Goal: Book appointment/travel/reservation

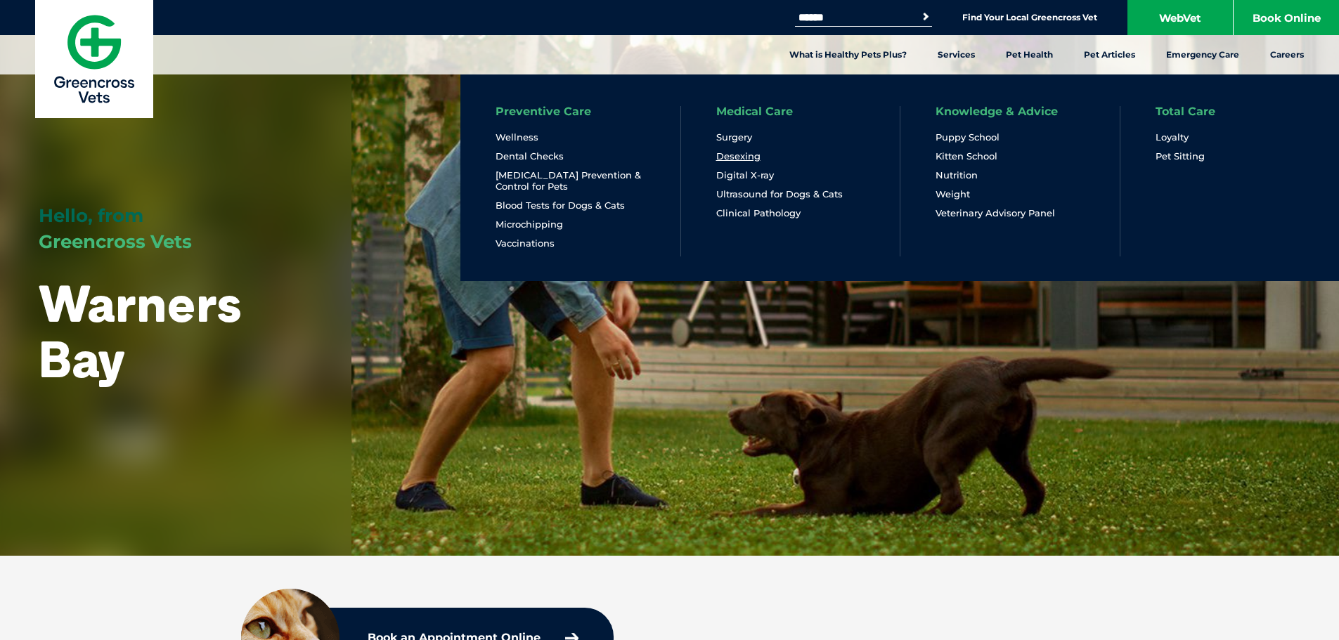
click at [732, 155] on link "Desexing" at bounding box center [738, 156] width 44 height 12
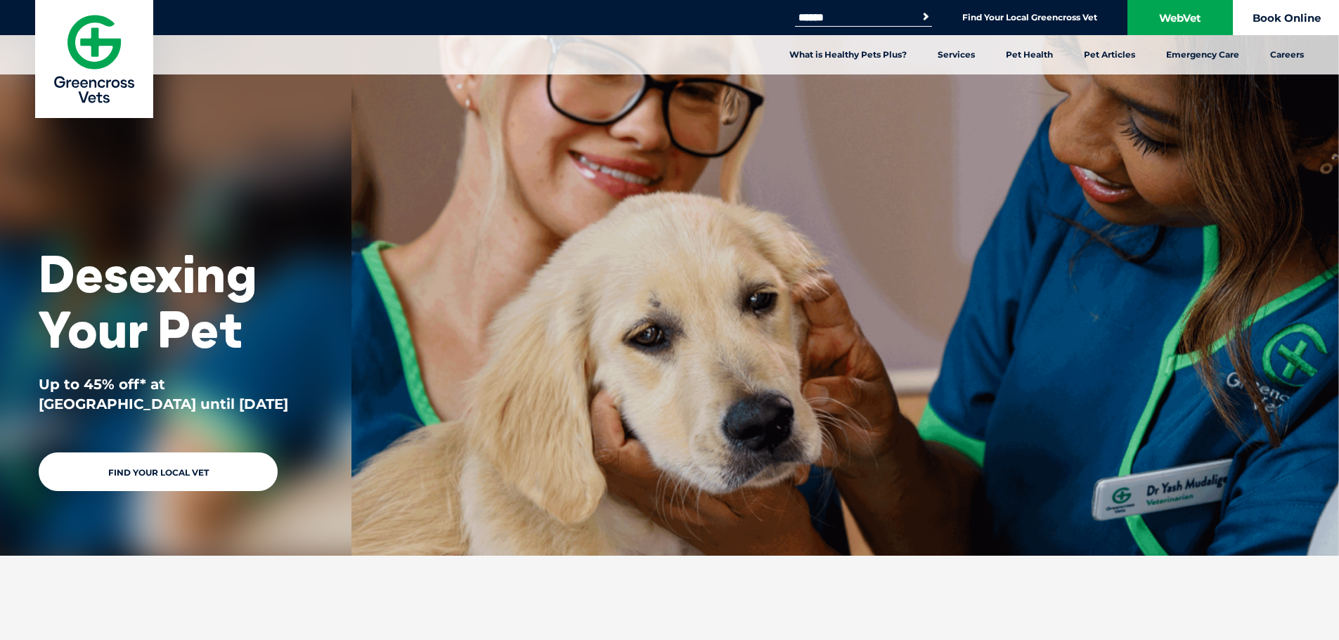
click at [1294, 25] on link "Book Online" at bounding box center [1285, 17] width 105 height 35
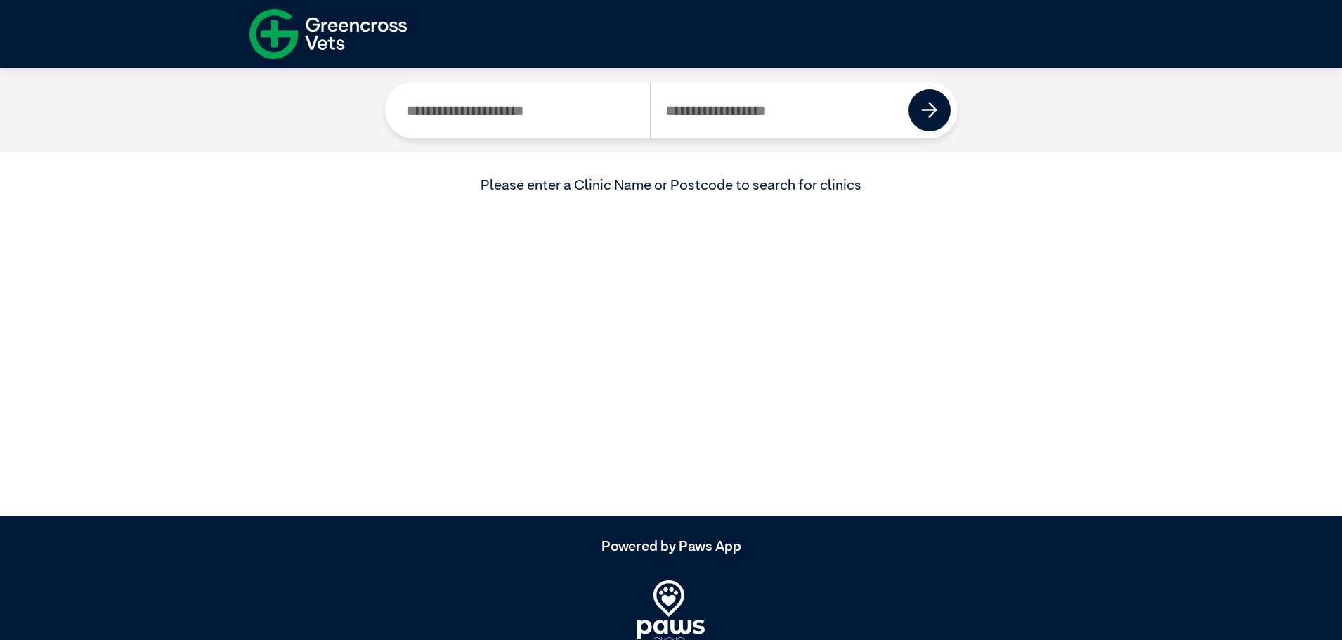
click at [616, 120] on input "Search by Clinic Name" at bounding box center [521, 110] width 259 height 56
click at [748, 119] on input "Search by Postcode" at bounding box center [779, 110] width 259 height 56
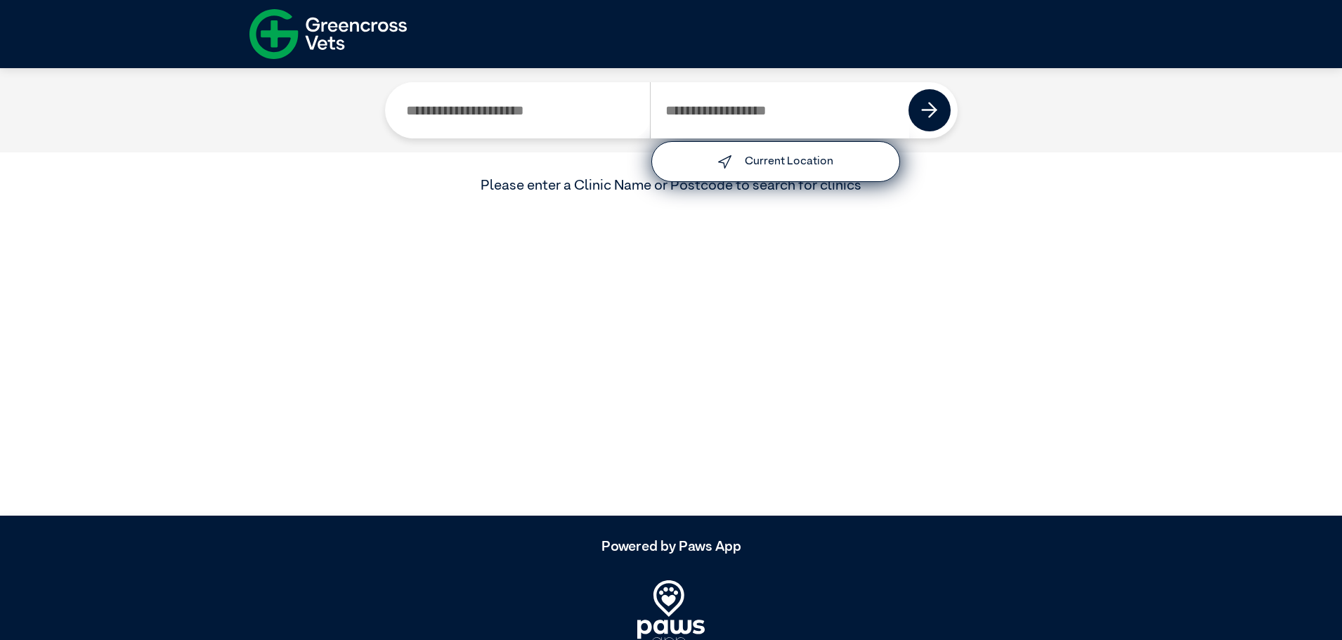
type input "****"
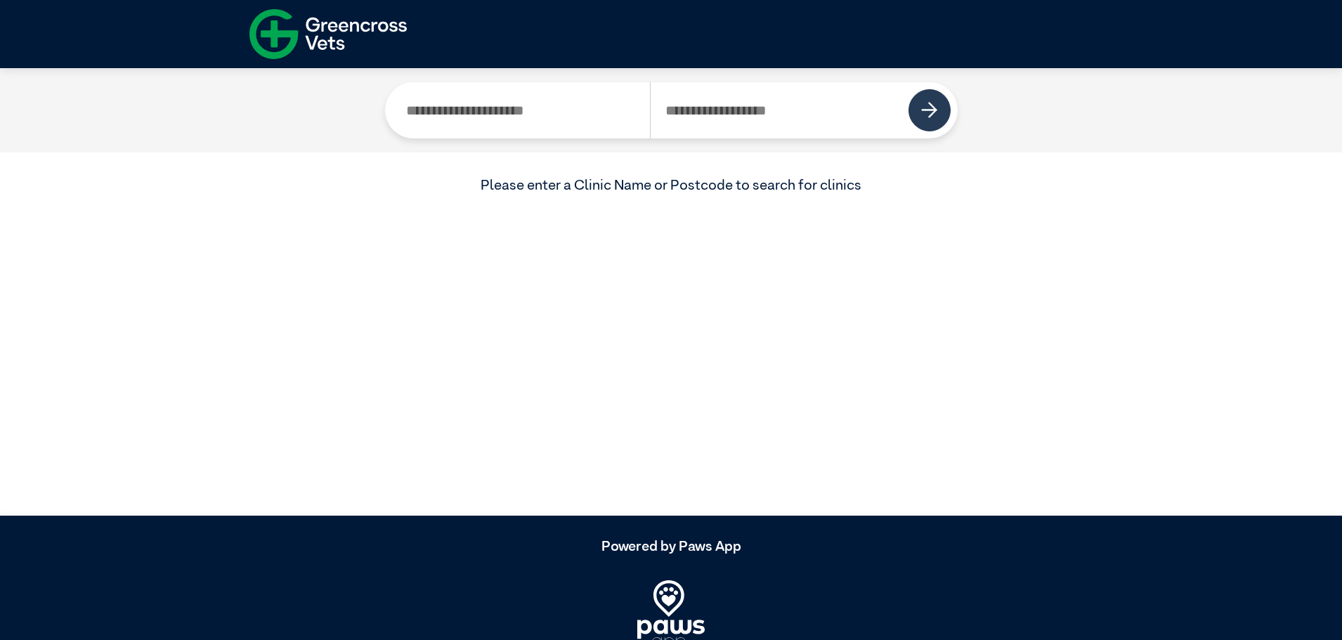
click at [930, 122] on button at bounding box center [930, 110] width 42 height 42
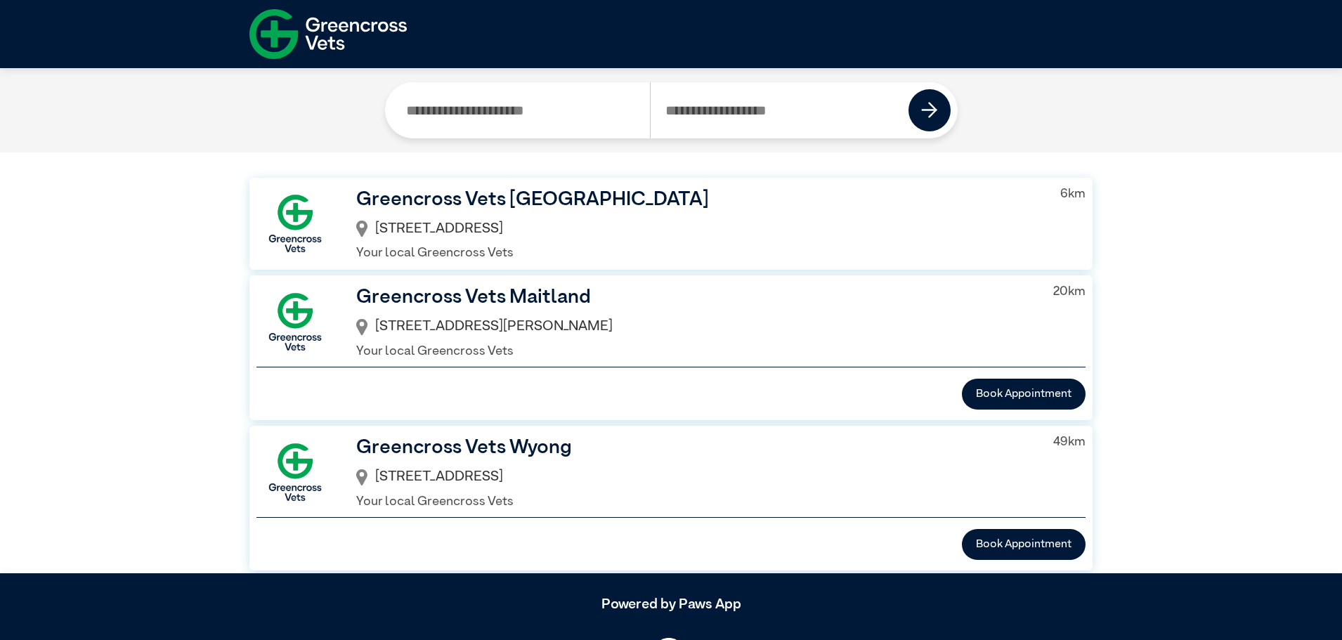
click at [656, 215] on div "[STREET_ADDRESS]" at bounding box center [697, 229] width 682 height 30
